Goal: Transaction & Acquisition: Purchase product/service

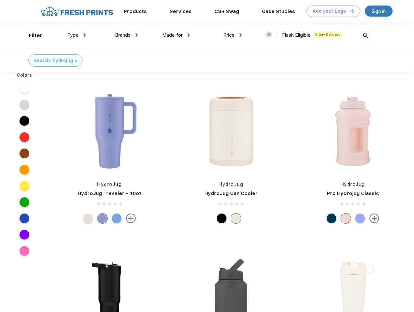
click at [331, 11] on link "Add your Logo Design Tool" at bounding box center [333, 11] width 54 height 11
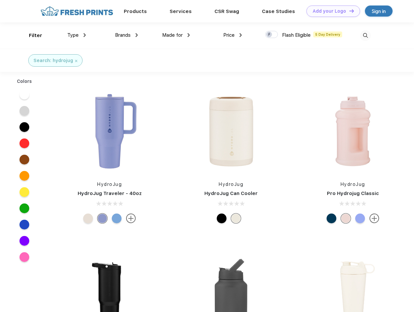
click at [0, 0] on div "Design Tool" at bounding box center [0, 0] width 0 height 0
click at [348, 11] on link "Add your Logo Design Tool" at bounding box center [333, 11] width 54 height 11
click at [31, 35] on div "Filter" at bounding box center [35, 35] width 13 height 7
click at [77, 35] on span "Type" at bounding box center [72, 35] width 11 height 6
click at [126, 35] on span "Brands" at bounding box center [123, 35] width 16 height 6
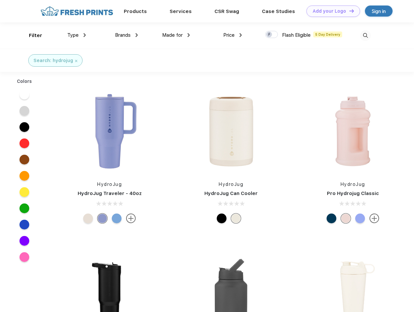
click at [176, 35] on span "Made for" at bounding box center [172, 35] width 20 height 6
click at [233, 35] on span "Price" at bounding box center [228, 35] width 11 height 6
click at [271, 35] on div at bounding box center [271, 34] width 13 height 7
click at [269, 35] on input "checkbox" at bounding box center [267, 33] width 4 height 4
click at [365, 35] on img at bounding box center [365, 35] width 11 height 11
